Goal: Transaction & Acquisition: Purchase product/service

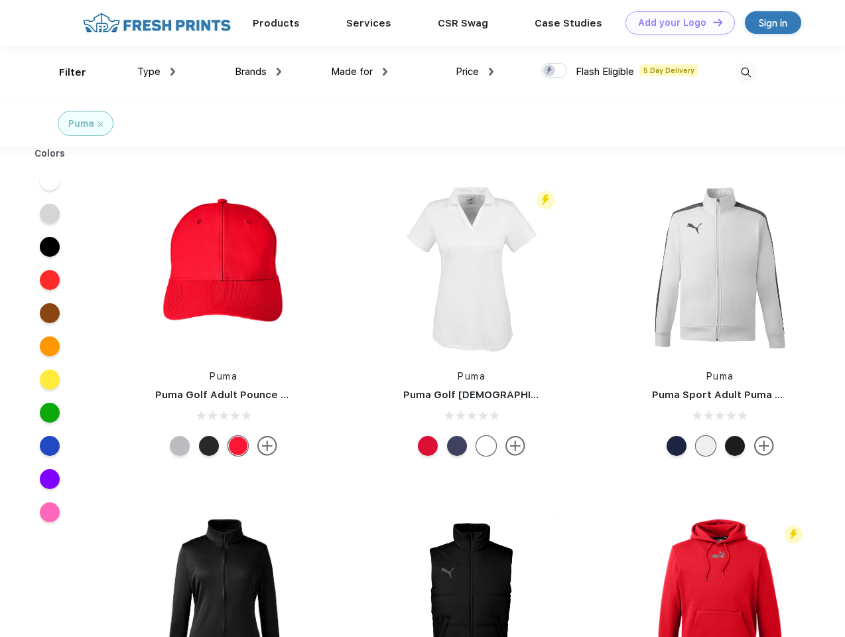
scroll to position [1, 0]
click at [675, 23] on link "Add your Logo Design Tool" at bounding box center [680, 22] width 109 height 23
click at [0, 0] on div "Design Tool" at bounding box center [0, 0] width 0 height 0
click at [712, 22] on link "Add your Logo Design Tool" at bounding box center [680, 22] width 109 height 23
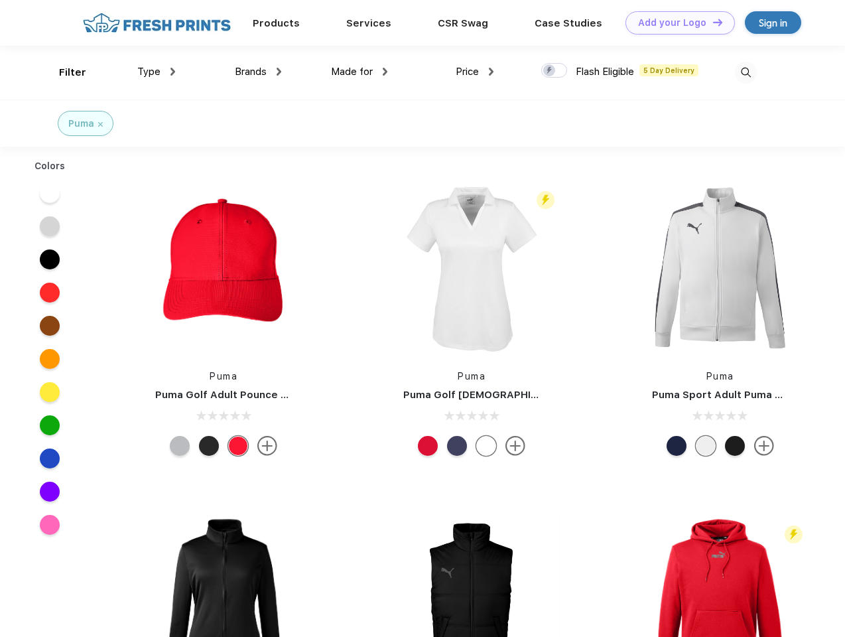
click at [64, 72] on div "Filter" at bounding box center [72, 72] width 27 height 15
click at [157, 72] on span "Type" at bounding box center [148, 72] width 23 height 12
click at [258, 72] on span "Brands" at bounding box center [251, 72] width 32 height 12
click at [360, 72] on span "Made for" at bounding box center [352, 72] width 42 height 12
click at [475, 72] on span "Price" at bounding box center [467, 72] width 23 height 12
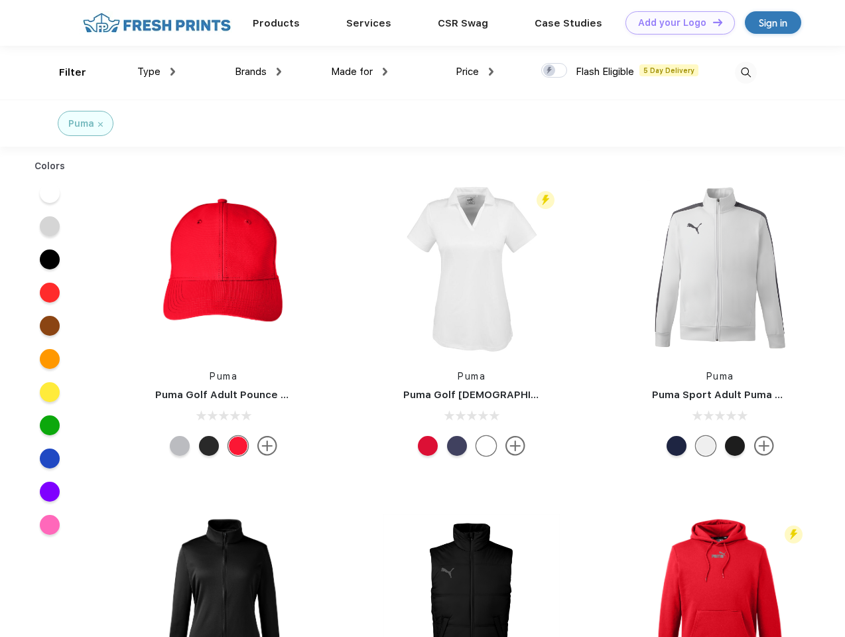
click at [555, 71] on div at bounding box center [554, 70] width 26 height 15
click at [550, 71] on input "checkbox" at bounding box center [545, 66] width 9 height 9
click at [746, 72] on img at bounding box center [746, 73] width 22 height 22
